Goal: Obtain resource: Obtain resource

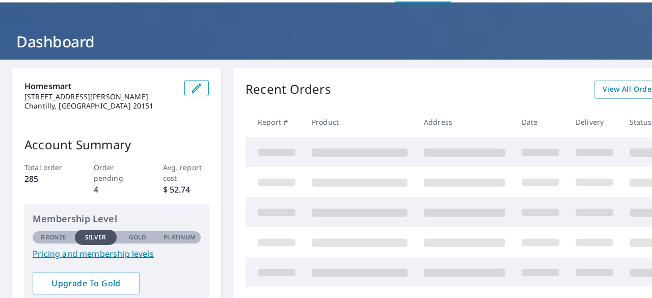
scroll to position [51, 0]
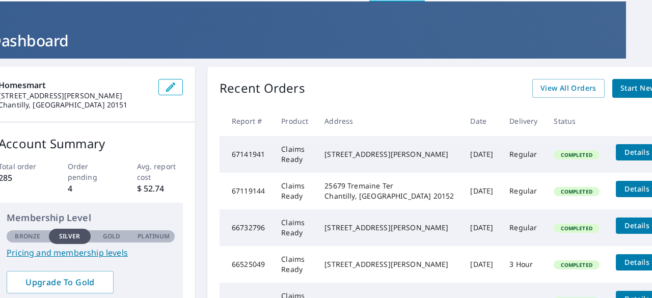
scroll to position [0, 26]
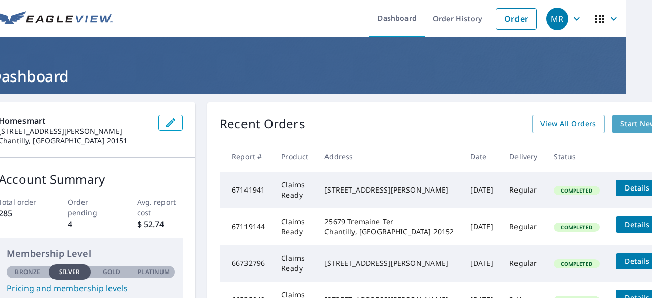
click at [620, 121] on span "Start New Order" at bounding box center [649, 124] width 59 height 13
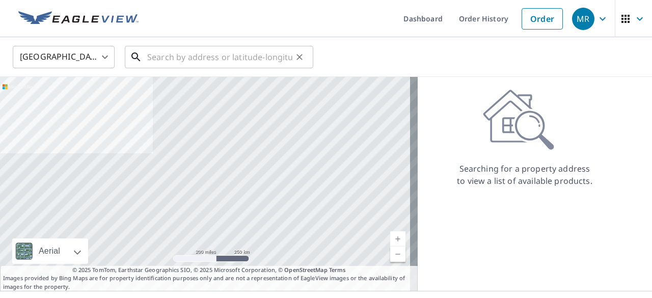
click at [179, 61] on input "text" at bounding box center [219, 57] width 145 height 29
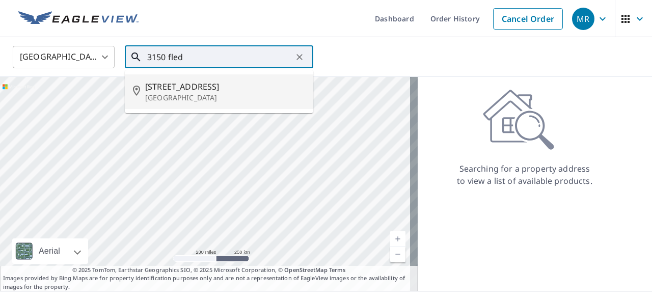
click at [185, 87] on span "[STREET_ADDRESS]" at bounding box center [225, 86] width 160 height 12
type input "[STREET_ADDRESS]"
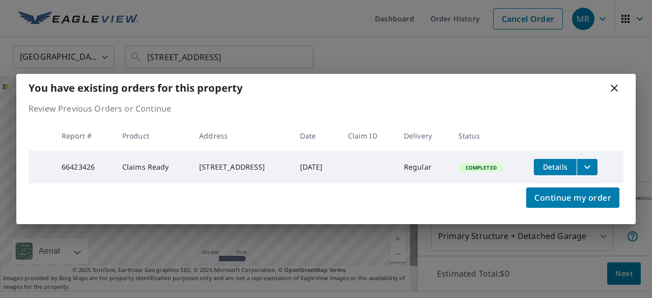
click at [602, 167] on td "Details" at bounding box center [575, 167] width 98 height 33
click at [593, 170] on icon "filesDropdownBtn-66423426" at bounding box center [587, 167] width 12 height 12
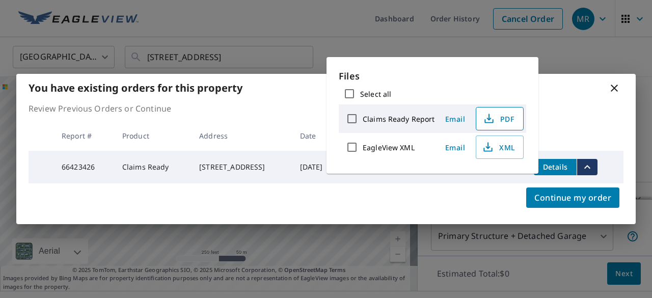
click at [490, 119] on icon "button" at bounding box center [489, 119] width 12 height 12
drag, startPoint x: 574, startPoint y: 104, endPoint x: 578, endPoint y: 100, distance: 6.1
click at [575, 104] on p "Review Previous Orders or Continue" at bounding box center [326, 108] width 595 height 12
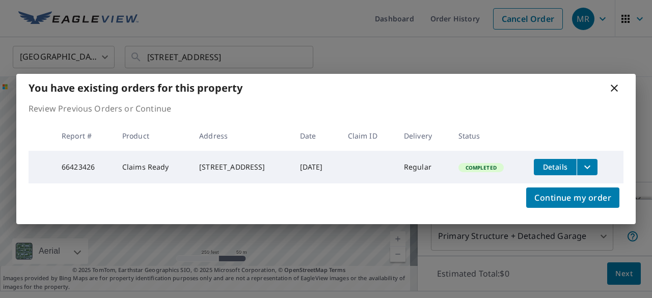
click at [612, 86] on icon at bounding box center [614, 88] width 12 height 12
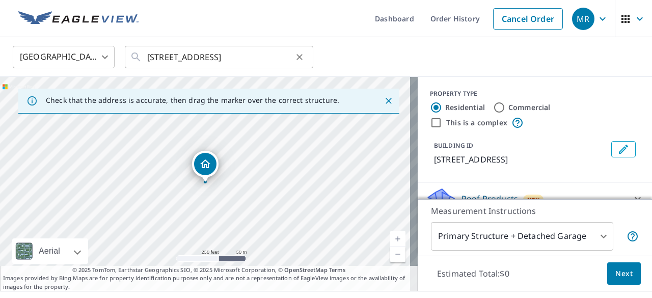
drag, startPoint x: 306, startPoint y: 55, endPoint x: 312, endPoint y: 55, distance: 5.6
click at [306, 55] on button "Clear" at bounding box center [299, 57] width 14 height 14
drag, startPoint x: 201, startPoint y: 116, endPoint x: 135, endPoint y: 164, distance: 81.0
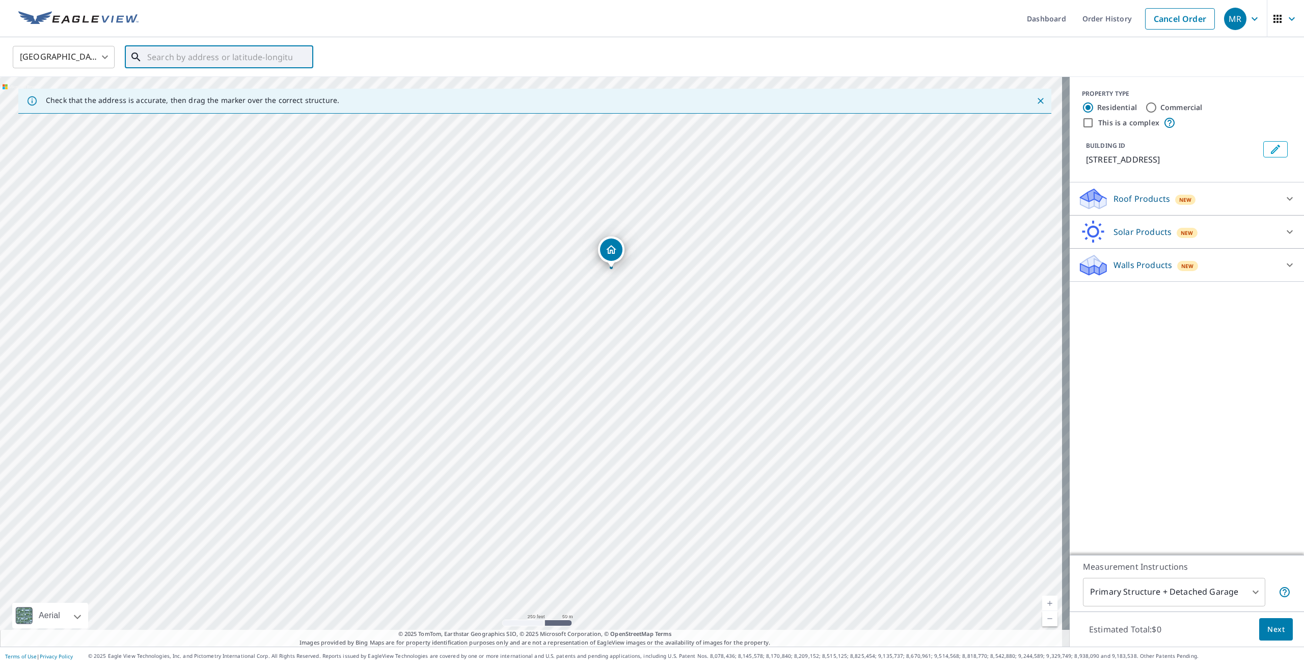
drag, startPoint x: 515, startPoint y: 432, endPoint x: 591, endPoint y: 315, distance: 139.2
click at [592, 297] on div "[STREET_ADDRESS]" at bounding box center [535, 361] width 1070 height 569
drag, startPoint x: 585, startPoint y: 434, endPoint x: 569, endPoint y: 448, distance: 20.6
click at [568, 297] on div "[STREET_ADDRESS]" at bounding box center [535, 361] width 1070 height 569
drag, startPoint x: 677, startPoint y: 285, endPoint x: 697, endPoint y: 416, distance: 131.8
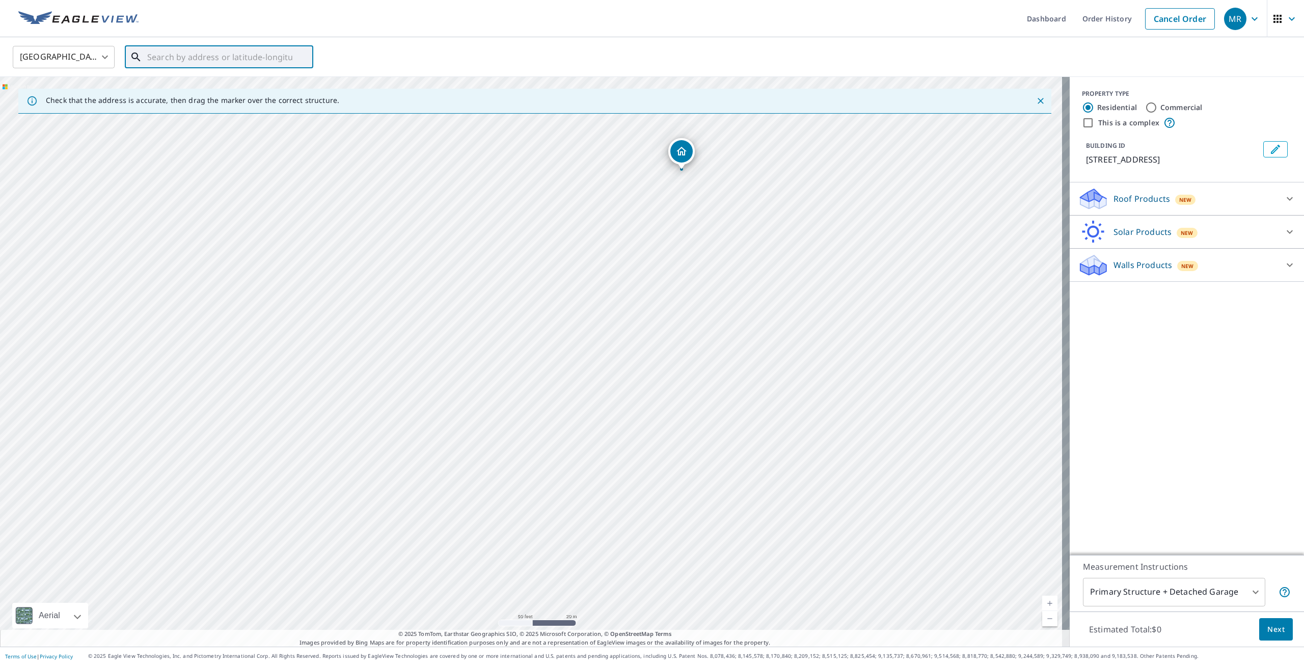
click at [651, 297] on div "[STREET_ADDRESS]" at bounding box center [535, 361] width 1070 height 569
drag, startPoint x: 675, startPoint y: 372, endPoint x: 676, endPoint y: 393, distance: 20.9
click at [651, 297] on div "[STREET_ADDRESS]" at bounding box center [535, 361] width 1070 height 569
drag, startPoint x: 625, startPoint y: 254, endPoint x: 614, endPoint y: 397, distance: 143.1
click at [614, 297] on div "[STREET_ADDRESS]" at bounding box center [535, 361] width 1070 height 569
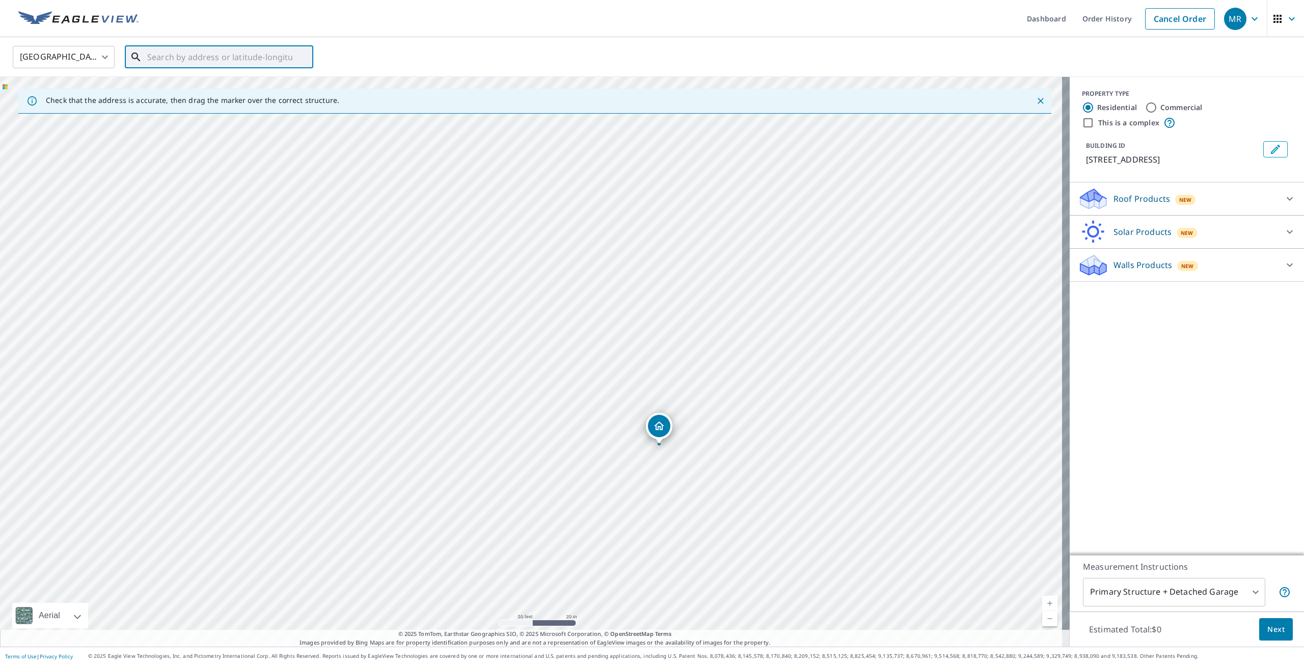
drag, startPoint x: 631, startPoint y: 228, endPoint x: 623, endPoint y: 187, distance: 41.9
click at [623, 188] on div "[STREET_ADDRESS]" at bounding box center [535, 361] width 1070 height 569
drag, startPoint x: 817, startPoint y: 469, endPoint x: 707, endPoint y: 225, distance: 268.1
click at [651, 236] on div "[STREET_ADDRESS]" at bounding box center [535, 361] width 1070 height 569
drag, startPoint x: 635, startPoint y: 502, endPoint x: 727, endPoint y: 392, distance: 143.2
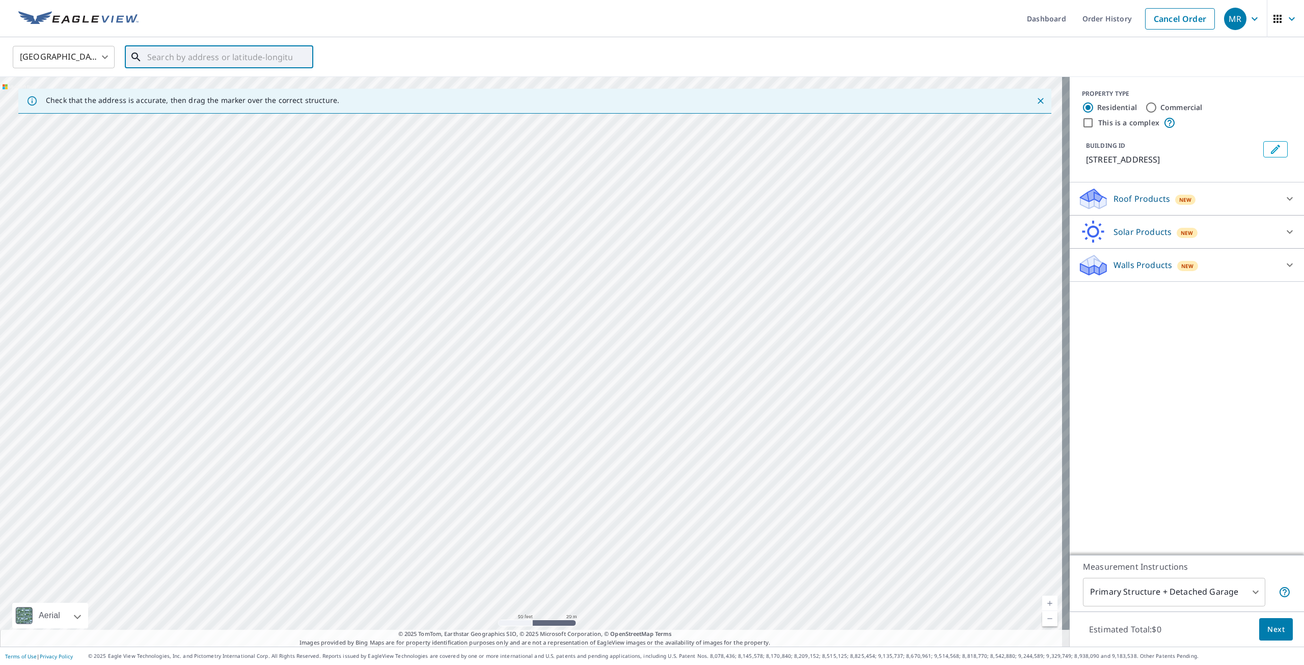
click at [651, 297] on div "[STREET_ADDRESS]" at bounding box center [535, 361] width 1070 height 569
